Goal: Task Accomplishment & Management: Manage account settings

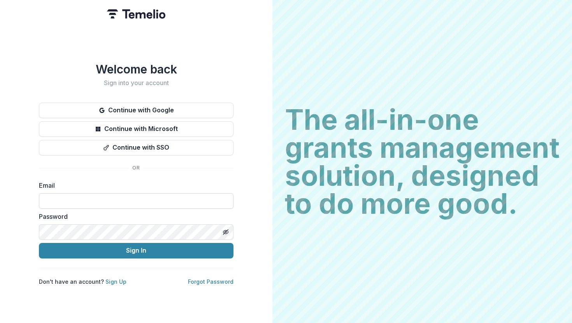
click at [122, 200] on input at bounding box center [136, 201] width 195 height 16
type input "**********"
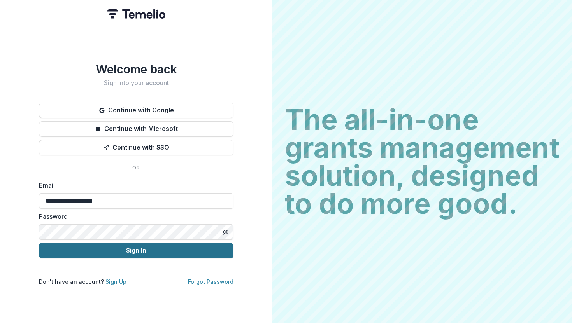
click at [144, 246] on button "Sign In" at bounding box center [136, 251] width 195 height 16
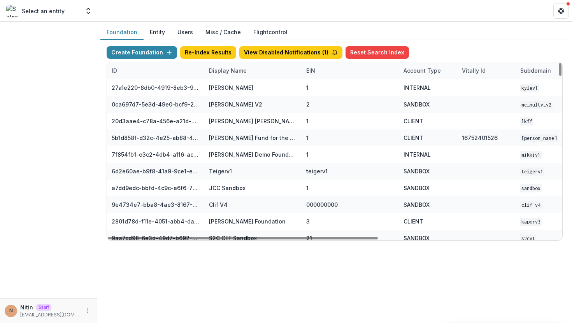
click at [231, 70] on div "Display Name" at bounding box center [227, 71] width 47 height 8
click at [232, 85] on input at bounding box center [252, 88] width 93 height 12
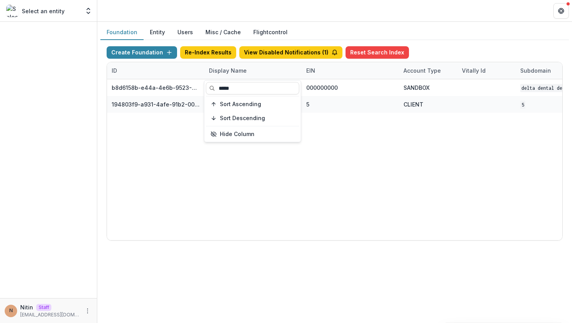
type input "*****"
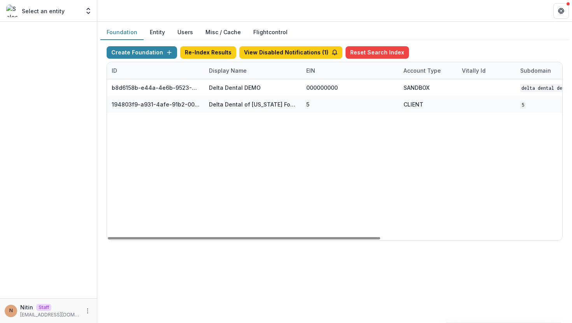
click at [181, 174] on div "b8d6158b-e44a-4e6b-9523-731bbbd4a617 Delta Dental DEMO 000000000 SANDBOX Delta …" at bounding box center [486, 159] width 759 height 161
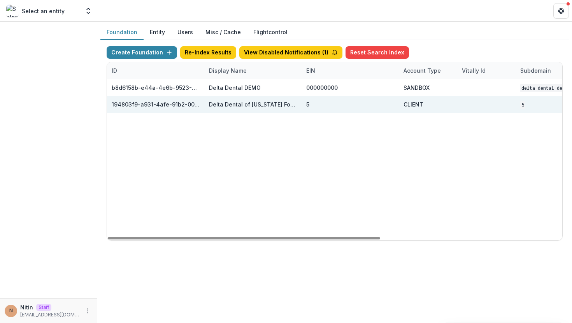
click at [228, 105] on div "Delta Dental of Minnesota Foundation & Community Giving" at bounding box center [253, 104] width 88 height 8
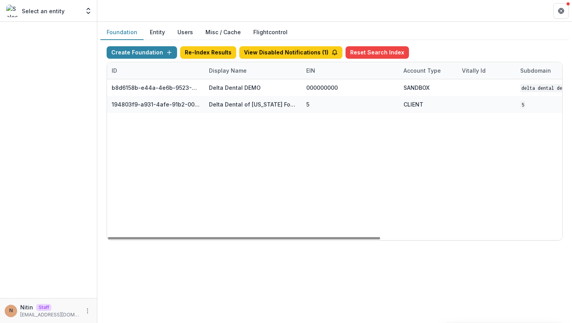
scroll to position [0, 304]
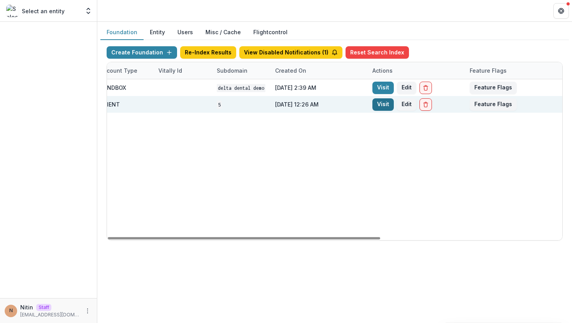
click at [385, 100] on link "Visit" at bounding box center [382, 104] width 21 height 12
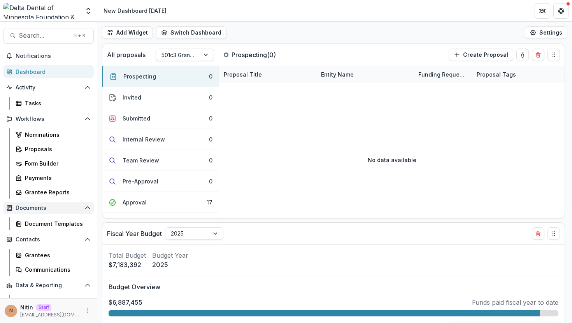
scroll to position [53, 0]
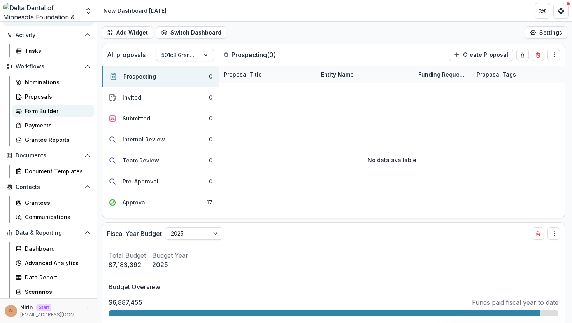
click at [43, 109] on div "Form Builder" at bounding box center [56, 111] width 63 height 8
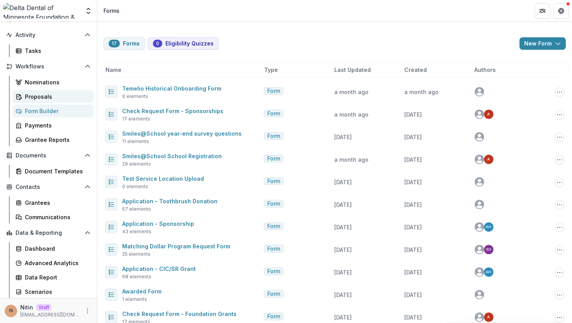
click at [46, 92] on link "Proposals" at bounding box center [52, 96] width 81 height 13
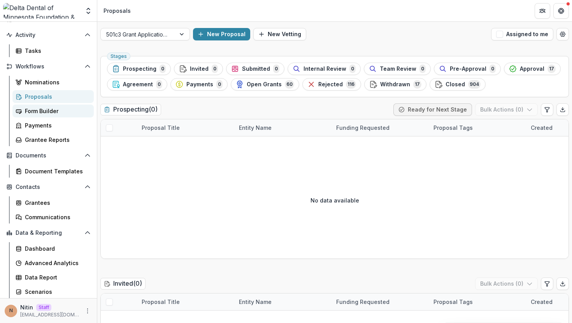
click at [52, 110] on div "Form Builder" at bounding box center [56, 111] width 63 height 8
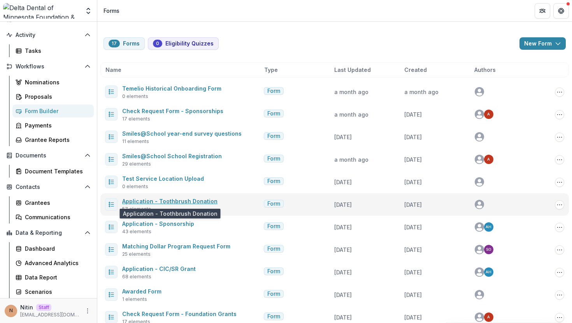
click at [182, 201] on link "Application - Toothbrush Donation" at bounding box center [169, 201] width 95 height 7
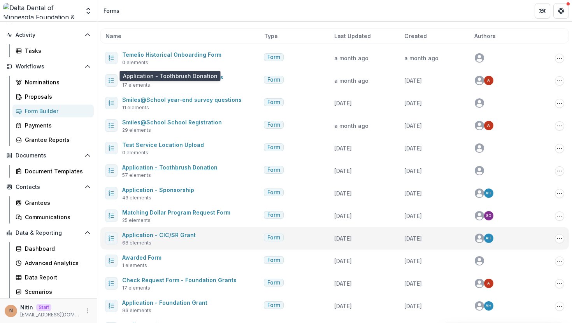
scroll to position [147, 0]
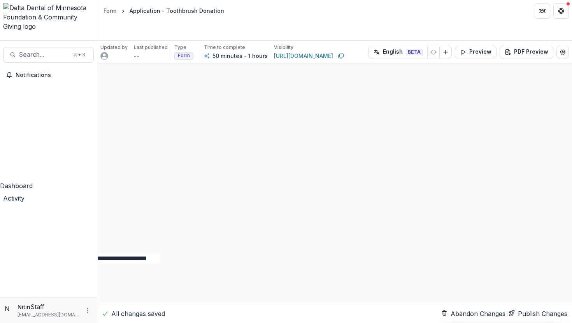
scroll to position [6340, 0]
click at [114, 10] on div "Form" at bounding box center [110, 11] width 13 height 8
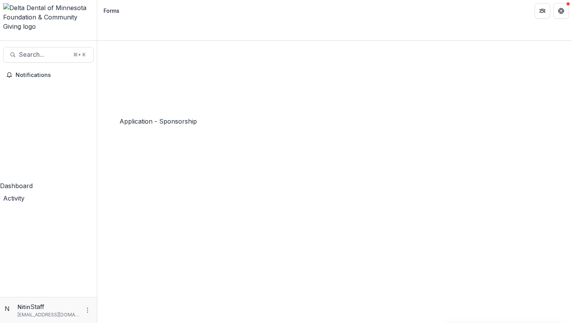
scroll to position [114, 0]
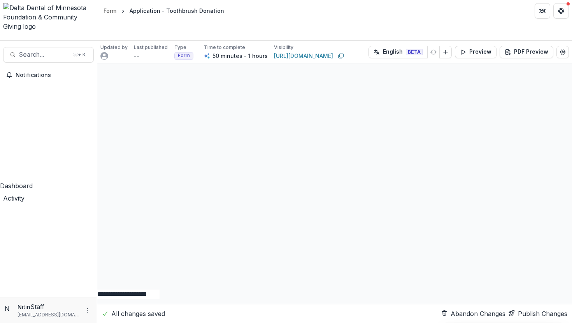
scroll to position [6527, 0]
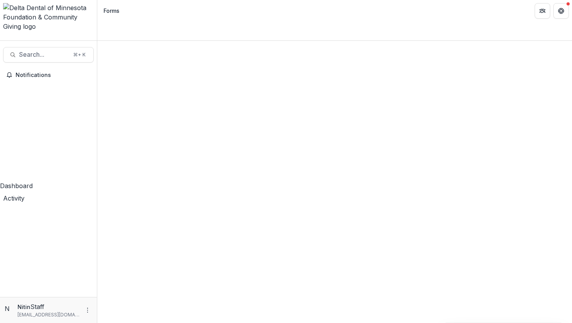
scroll to position [63, 0]
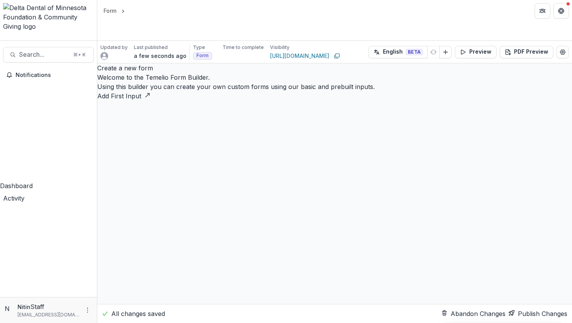
select select "********"
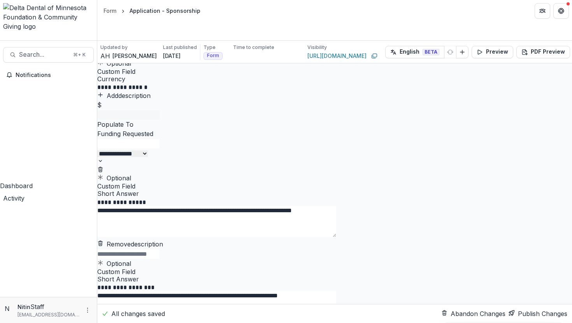
scroll to position [1203, 0]
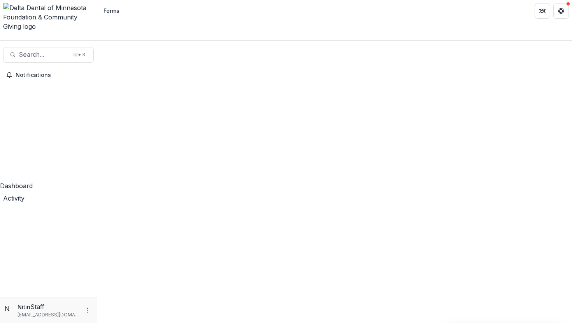
scroll to position [147, 0]
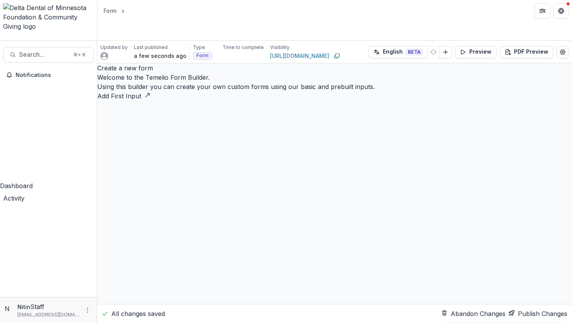
select select "********"
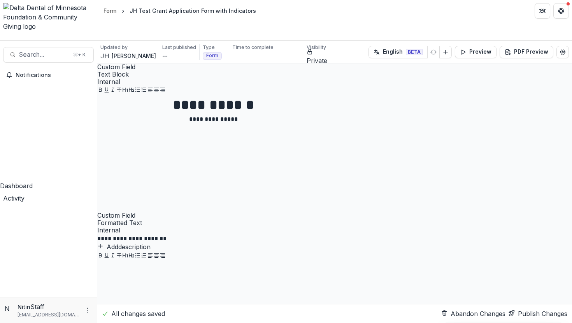
click at [109, 12] on div "Form" at bounding box center [110, 11] width 13 height 8
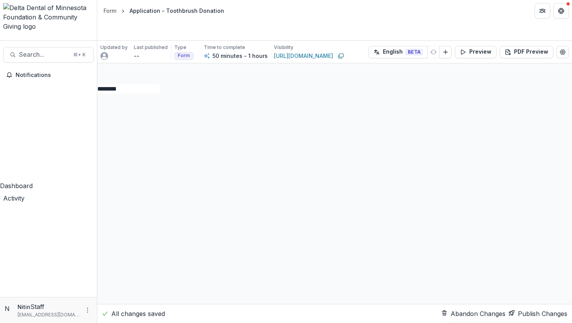
scroll to position [6151, 0]
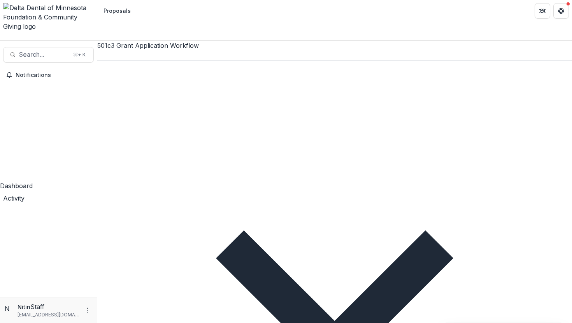
click at [155, 50] on div at bounding box center [334, 55] width 475 height 10
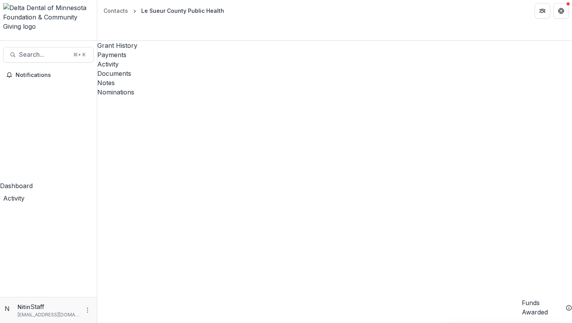
click at [123, 9] on div "Contacts" at bounding box center [116, 11] width 25 height 8
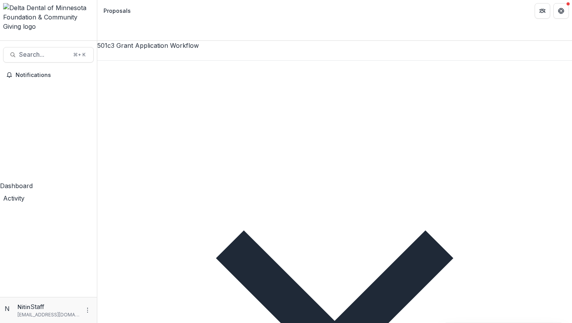
click at [135, 50] on div at bounding box center [334, 55] width 475 height 10
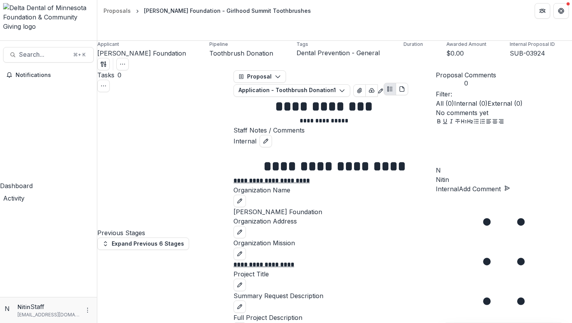
scroll to position [1547, 0]
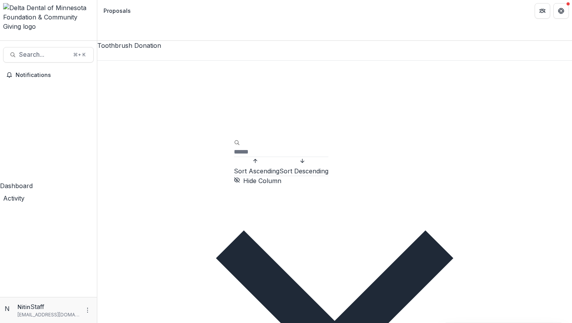
click at [279, 175] on span "Sort Descending" at bounding box center [303, 171] width 49 height 8
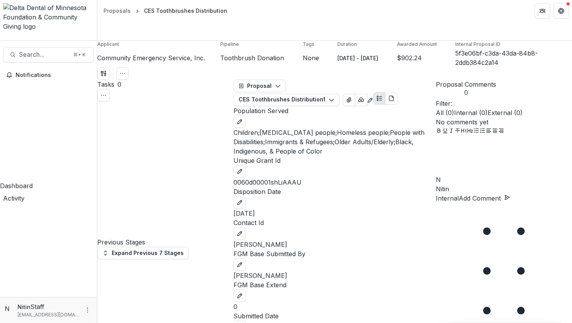
scroll to position [2700, 0]
